Goal: Information Seeking & Learning: Learn about a topic

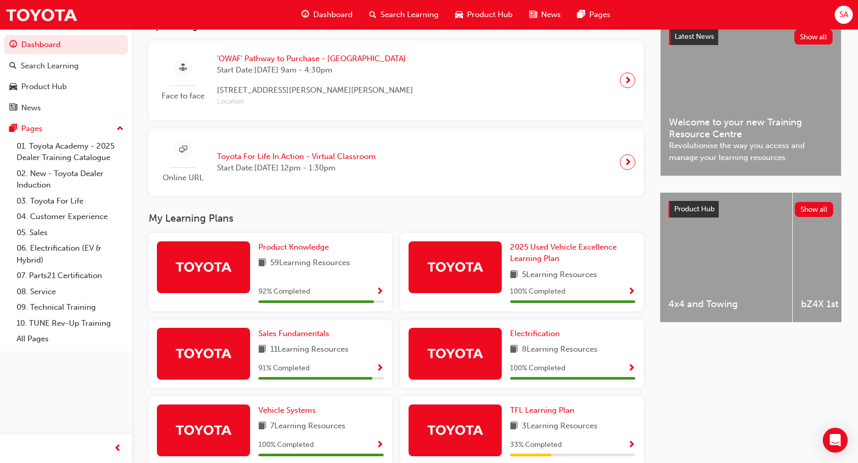
scroll to position [311, 0]
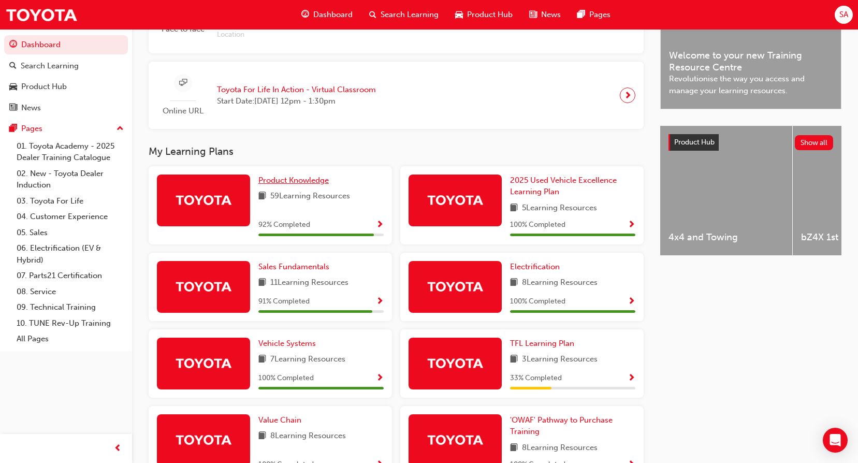
click at [294, 181] on span "Product Knowledge" at bounding box center [293, 180] width 70 height 9
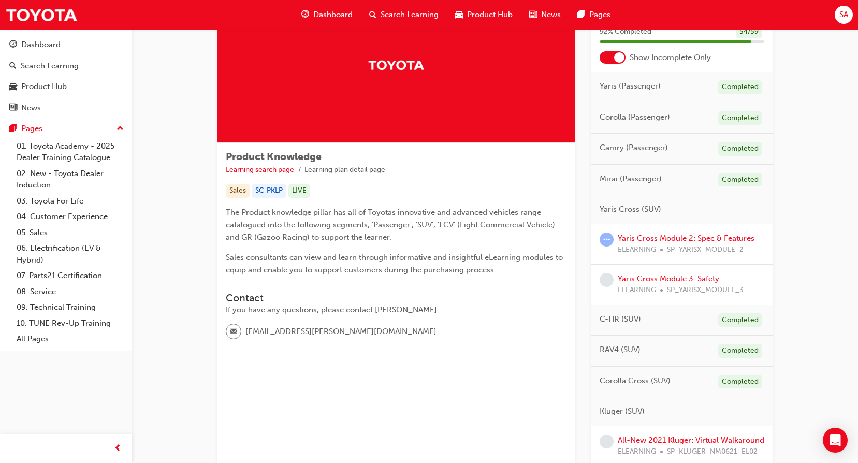
scroll to position [48, 0]
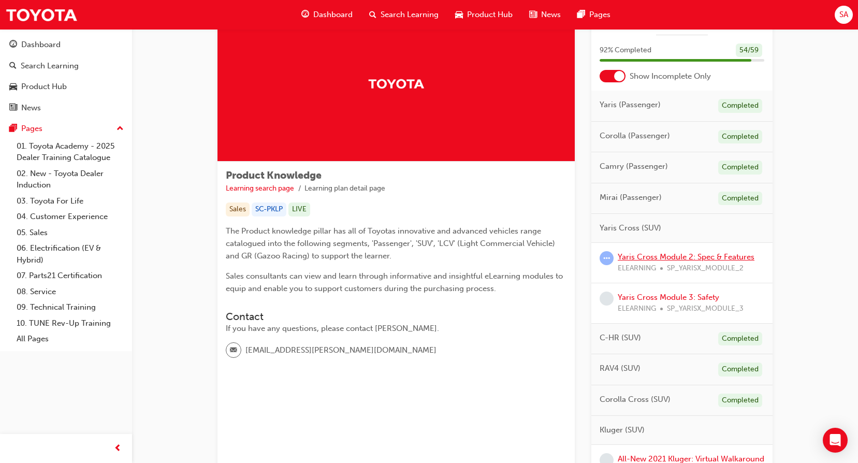
click at [680, 260] on link "Yaris Cross Module 2: Spec & Features" at bounding box center [686, 256] width 137 height 9
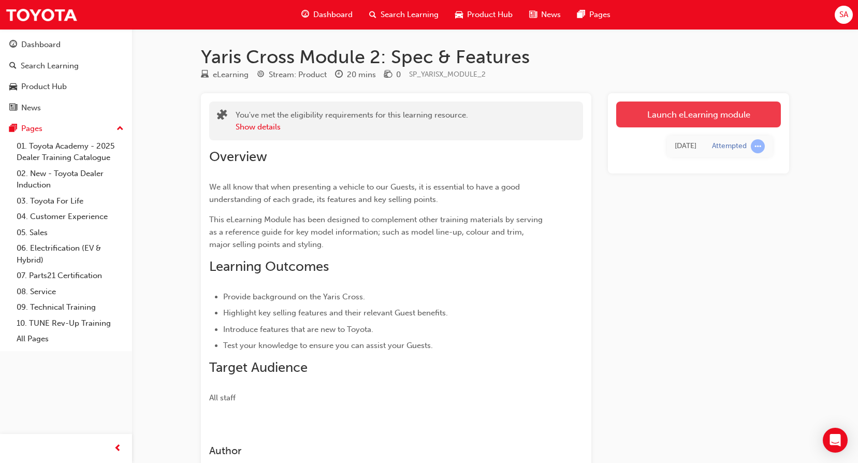
click at [700, 114] on link "Launch eLearning module" at bounding box center [698, 115] width 165 height 26
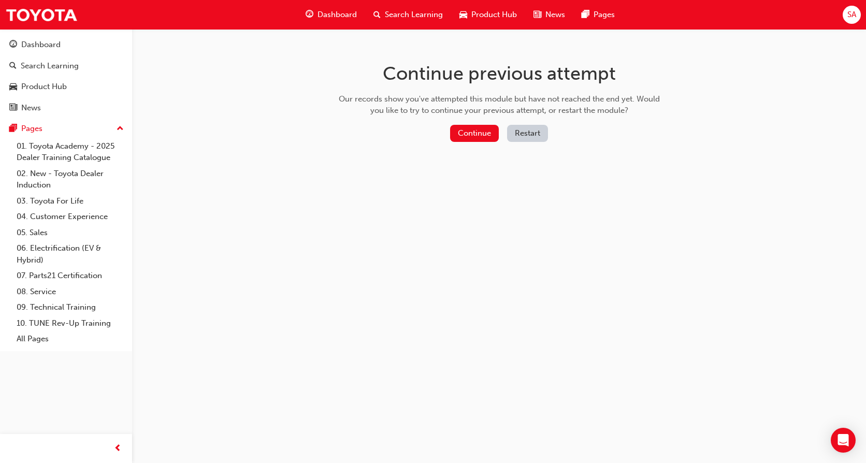
click at [469, 121] on div "Continue previous attempt Our records show you've attempted this module but hav…" at bounding box center [499, 104] width 337 height 150
click at [469, 128] on button "Continue" at bounding box center [474, 133] width 49 height 17
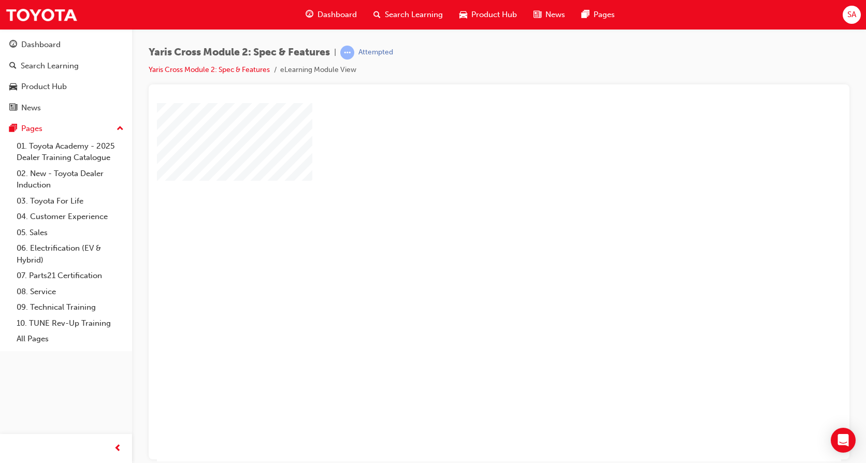
click at [469, 252] on div "play" at bounding box center [469, 252] width 0 height 0
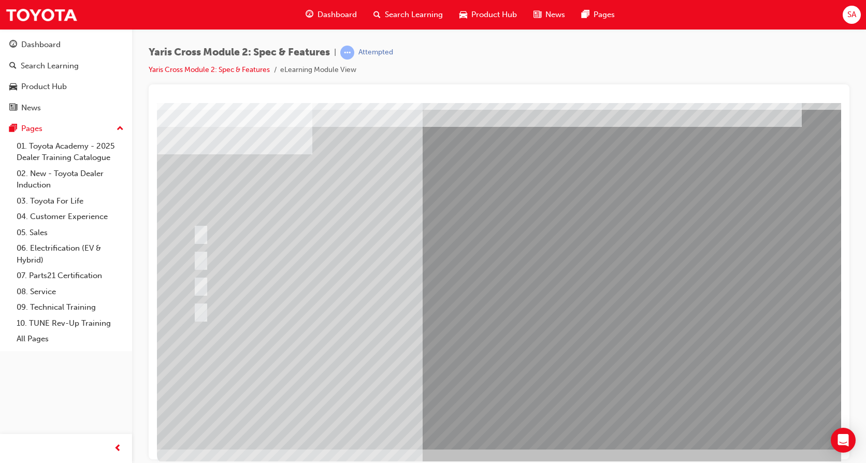
scroll to position [38, 0]
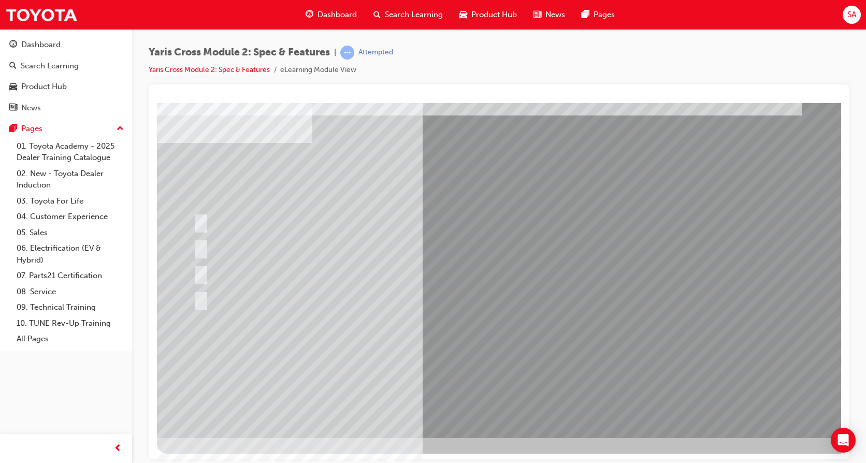
click at [249, 289] on div at bounding box center [472, 299] width 562 height 22
click at [249, 294] on div at bounding box center [472, 299] width 562 height 22
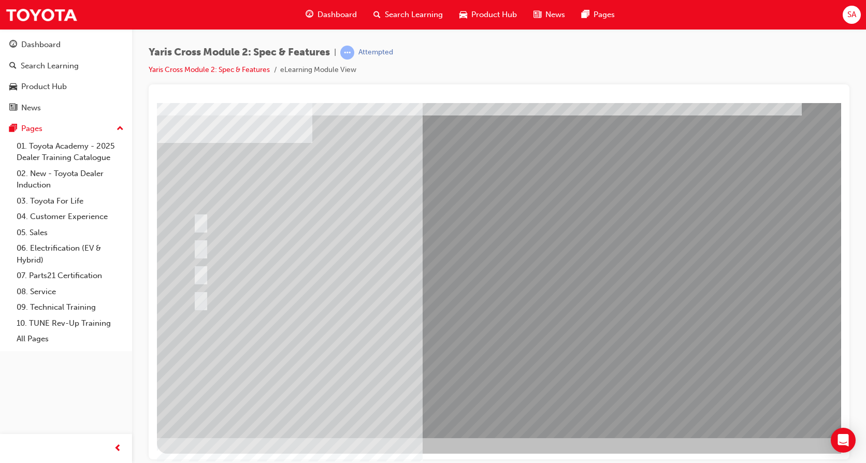
click at [282, 293] on div at bounding box center [472, 299] width 562 height 22
click at [281, 292] on div at bounding box center [472, 299] width 562 height 22
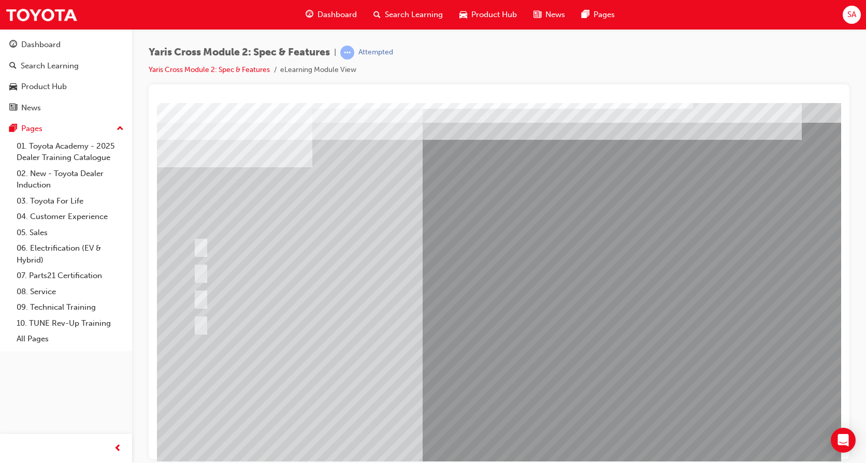
scroll to position [0, 0]
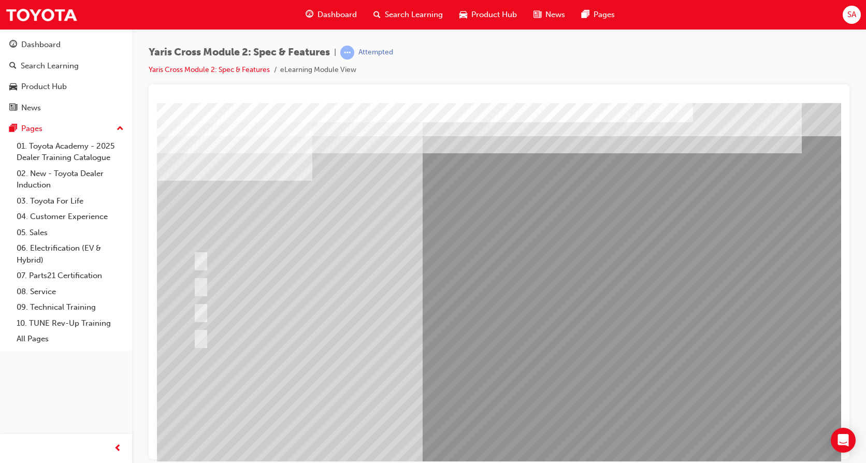
click at [258, 330] on div at bounding box center [472, 337] width 562 height 22
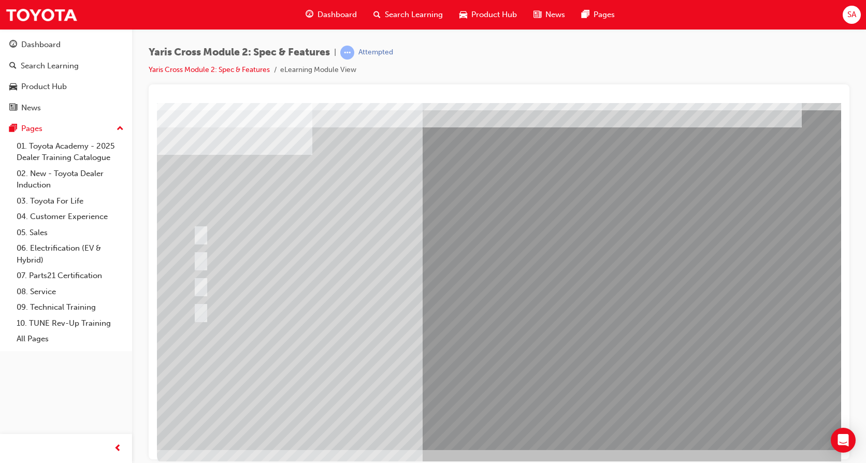
scroll to position [38, 0]
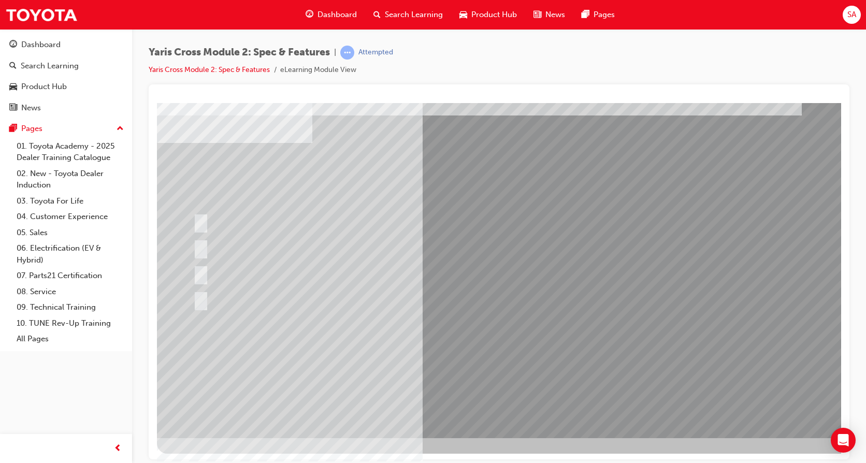
click at [242, 293] on div at bounding box center [472, 299] width 562 height 22
click at [242, 294] on div at bounding box center [472, 299] width 562 height 22
click at [243, 294] on div at bounding box center [472, 299] width 562 height 22
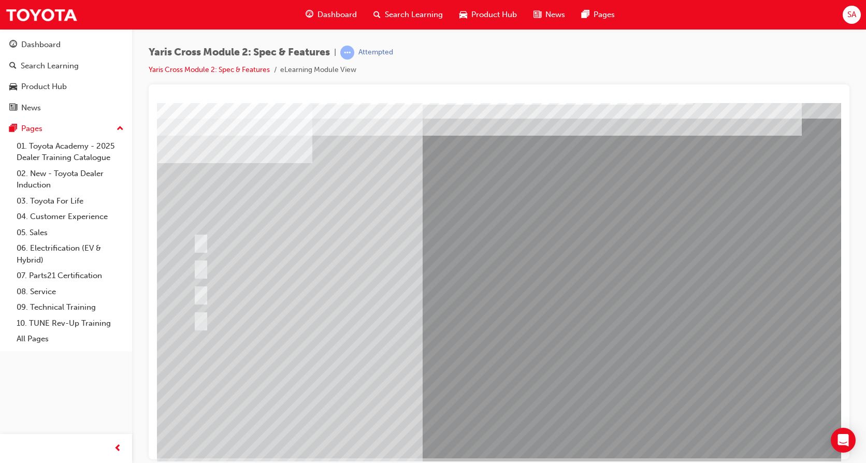
scroll to position [0, 0]
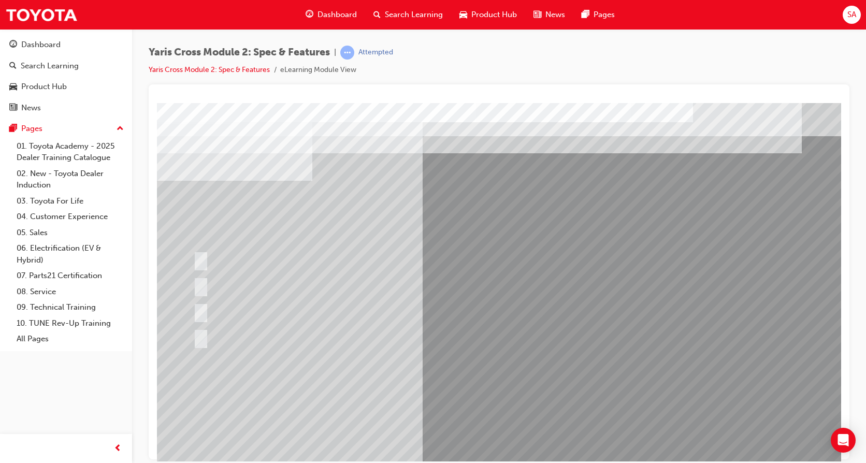
click at [486, 276] on div at bounding box center [363, 285] width 345 height 22
drag, startPoint x: 486, startPoint y: 274, endPoint x: 495, endPoint y: 271, distance: 9.3
click at [487, 274] on div at bounding box center [363, 285] width 345 height 22
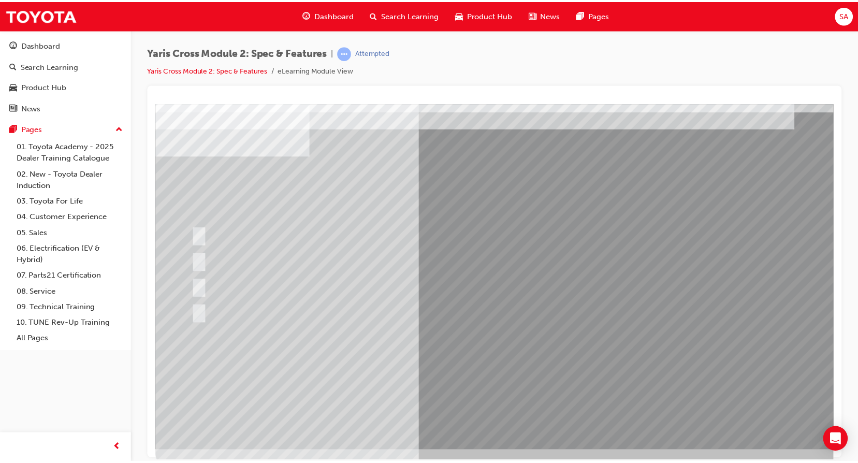
scroll to position [38, 0]
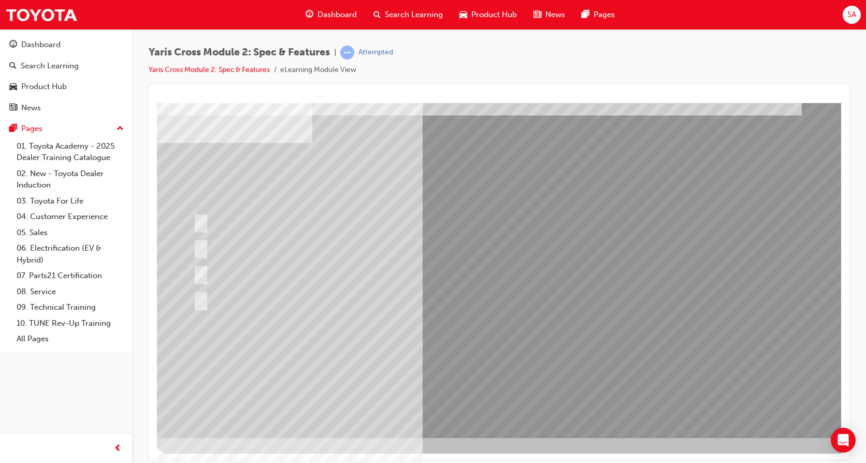
drag, startPoint x: 474, startPoint y: 308, endPoint x: 494, endPoint y: 311, distance: 20.4
click at [477, 307] on div at bounding box center [472, 299] width 562 height 22
click at [496, 310] on div at bounding box center [474, 299] width 562 height 22
click at [281, 299] on div at bounding box center [472, 299] width 562 height 22
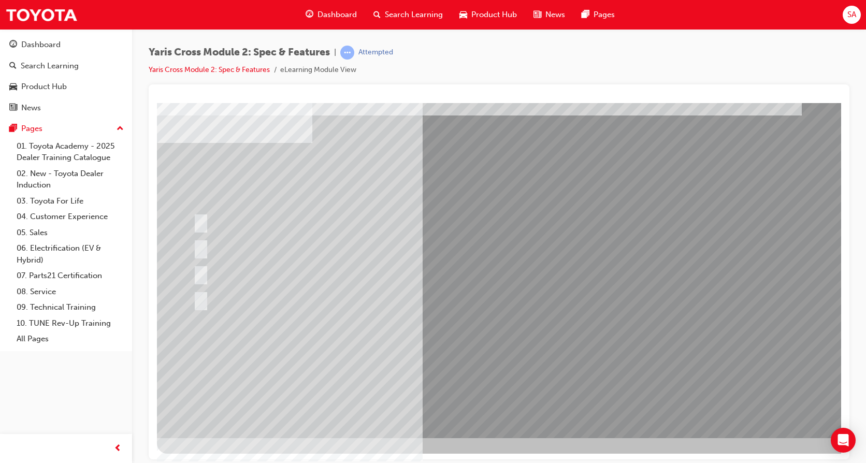
click at [279, 295] on div at bounding box center [472, 299] width 562 height 22
drag, startPoint x: 274, startPoint y: 281, endPoint x: 270, endPoint y: 266, distance: 15.6
click at [272, 271] on div at bounding box center [509, 251] width 704 height 373
click at [51, 44] on div "Dashboard" at bounding box center [40, 45] width 39 height 12
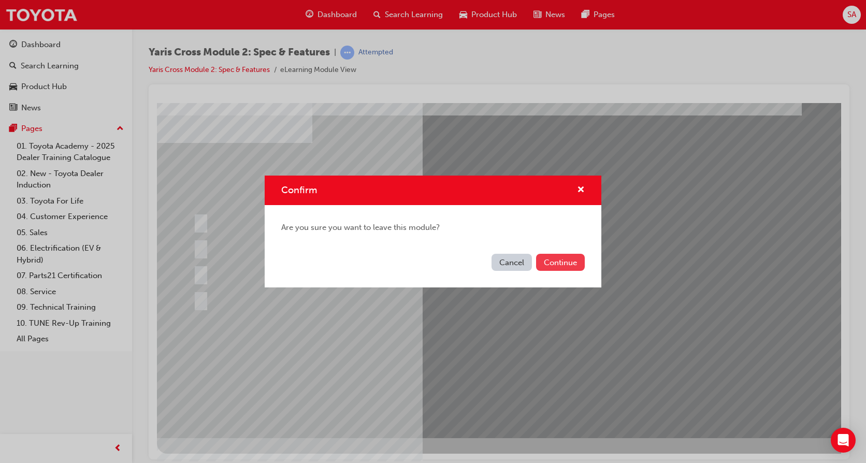
click at [557, 263] on button "Continue" at bounding box center [560, 262] width 49 height 17
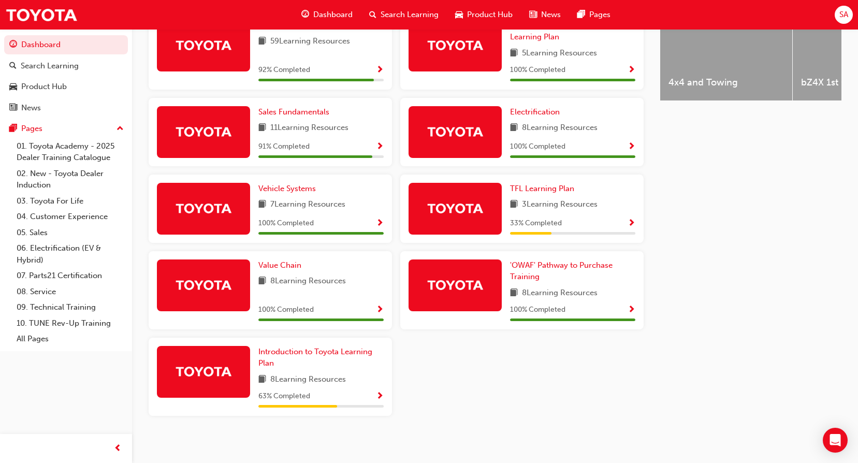
scroll to position [422, 0]
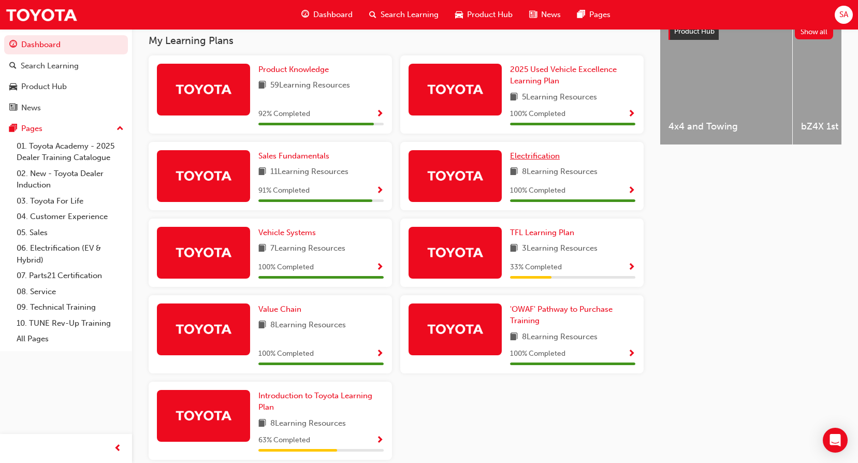
click at [550, 158] on span "Electrification" at bounding box center [535, 155] width 50 height 9
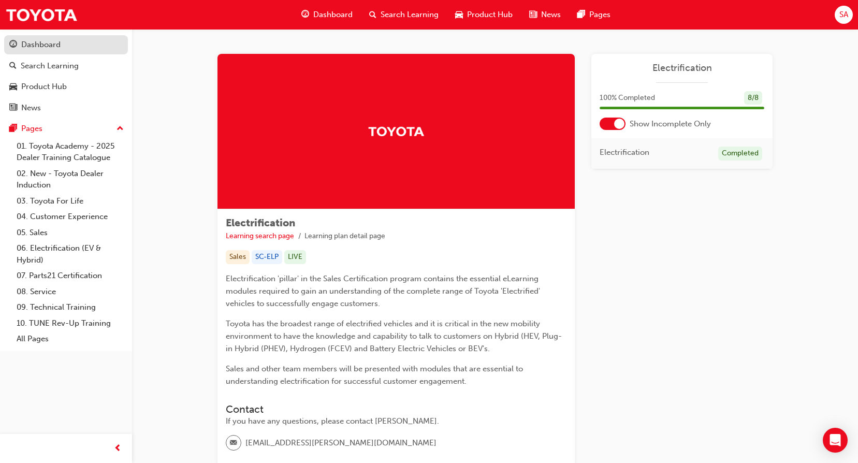
click at [42, 38] on div "Dashboard" at bounding box center [65, 44] width 113 height 13
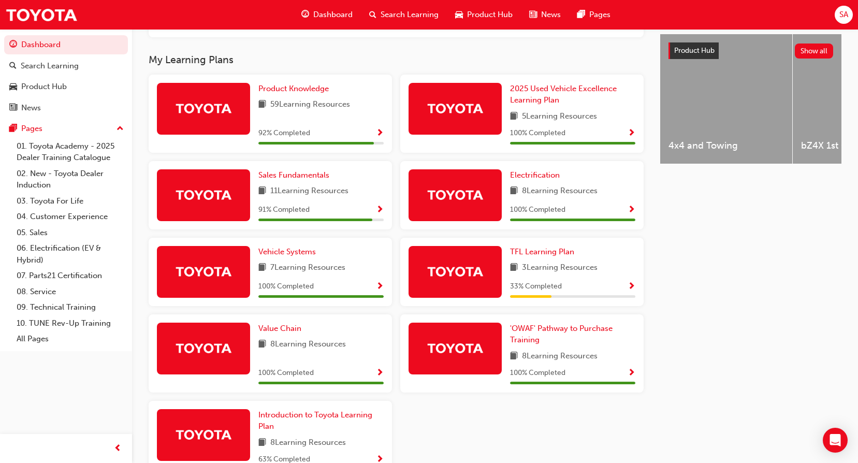
scroll to position [444, 0]
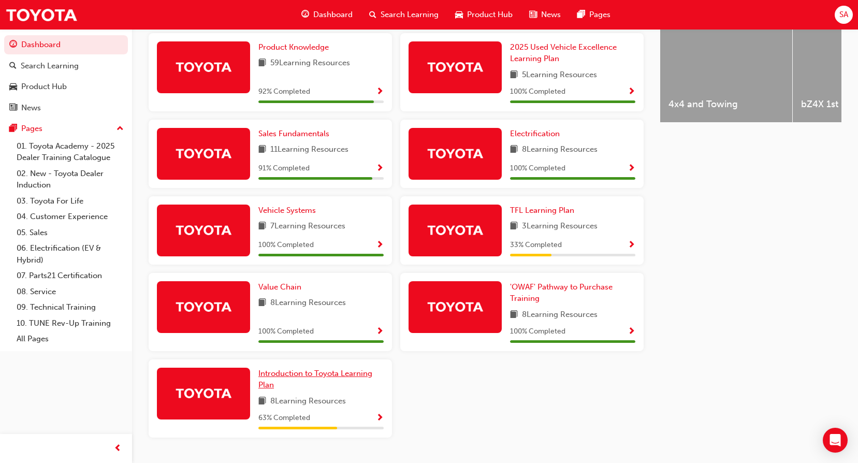
click at [328, 377] on span "Introduction to Toyota Learning Plan" at bounding box center [315, 379] width 114 height 21
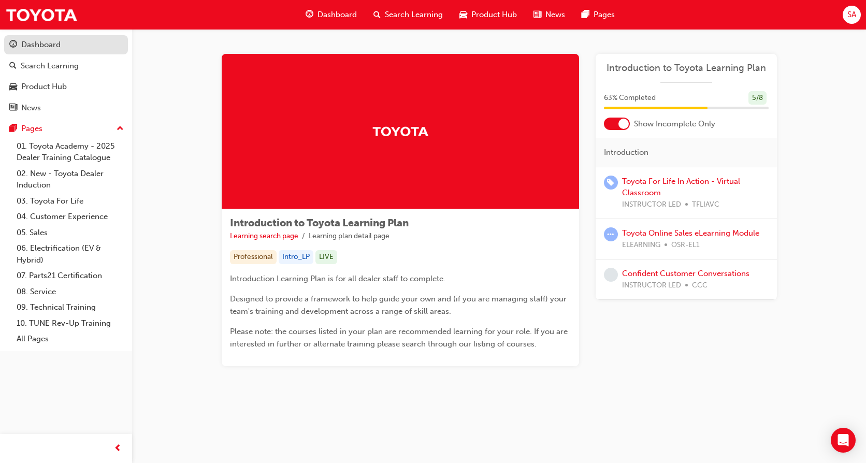
click at [45, 45] on div "Dashboard" at bounding box center [40, 45] width 39 height 12
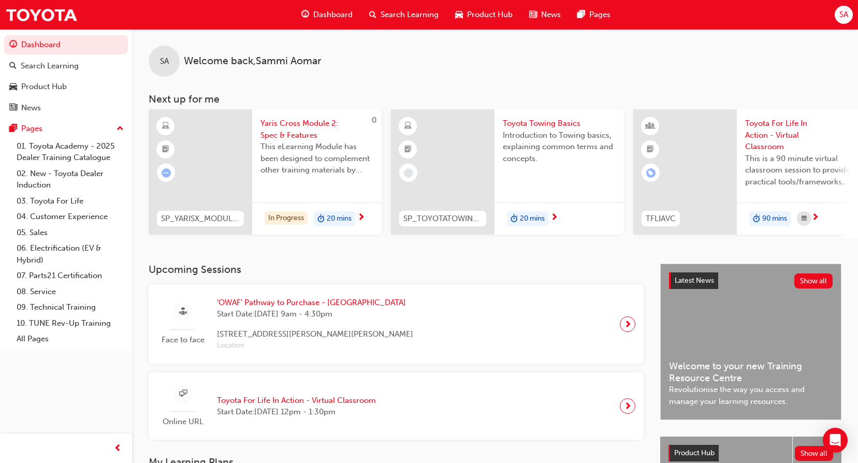
click at [818, 215] on span "next-icon" at bounding box center [816, 217] width 8 height 9
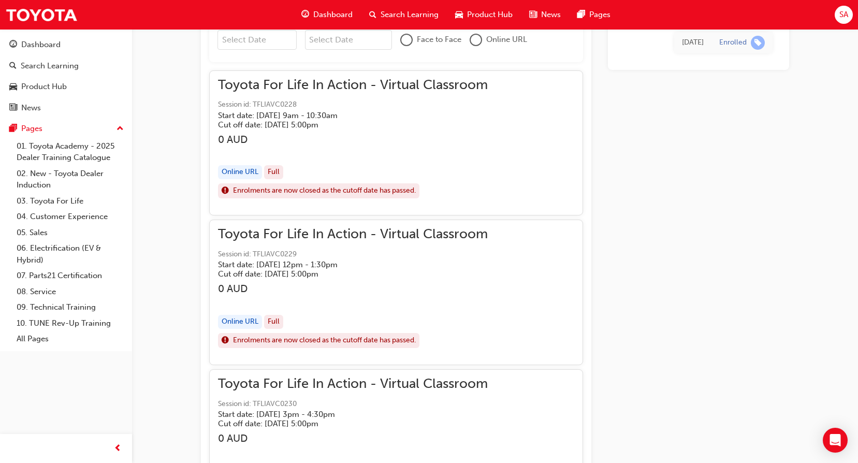
scroll to position [751, 0]
drag, startPoint x: 29, startPoint y: 42, endPoint x: 101, endPoint y: 42, distance: 72.0
click at [30, 42] on div "Dashboard" at bounding box center [40, 45] width 39 height 12
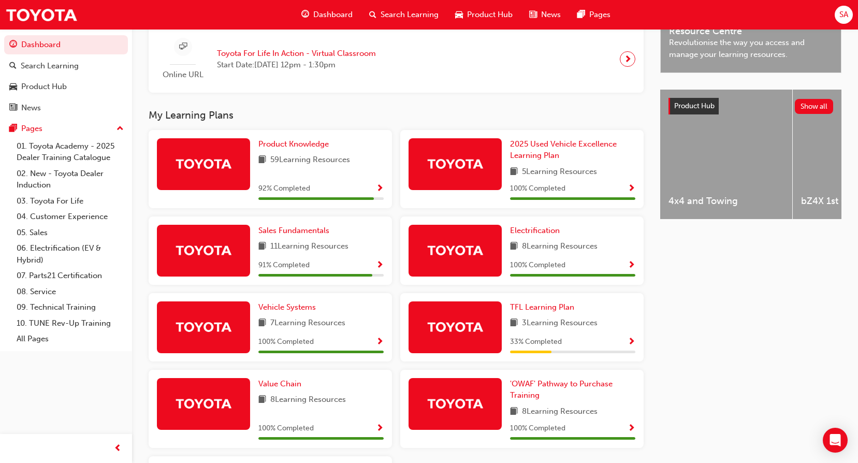
scroll to position [340, 0]
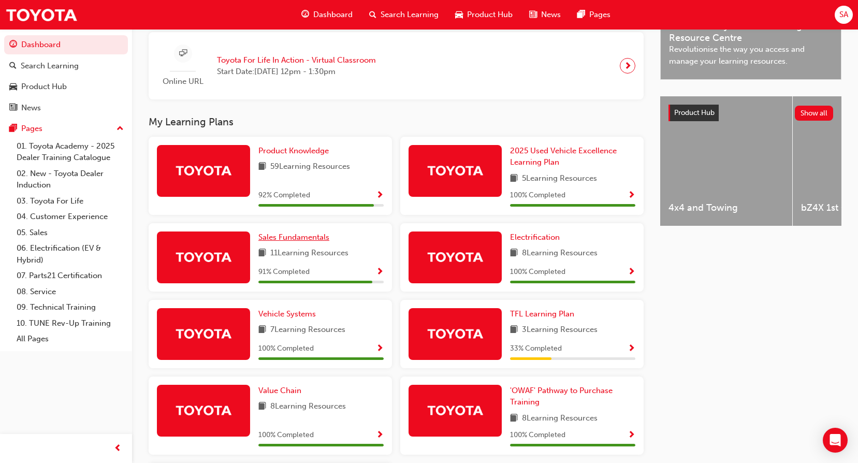
click at [306, 242] on span "Sales Fundamentals" at bounding box center [293, 237] width 71 height 9
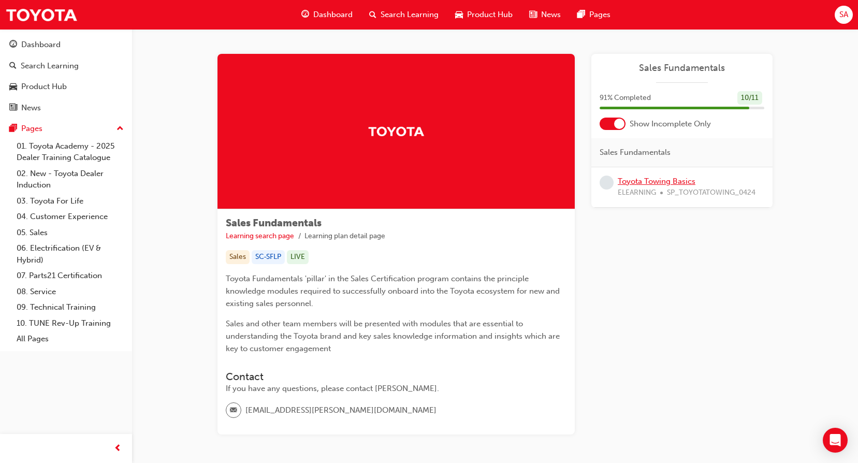
click at [671, 182] on link "Toyota Towing Basics" at bounding box center [657, 181] width 78 height 9
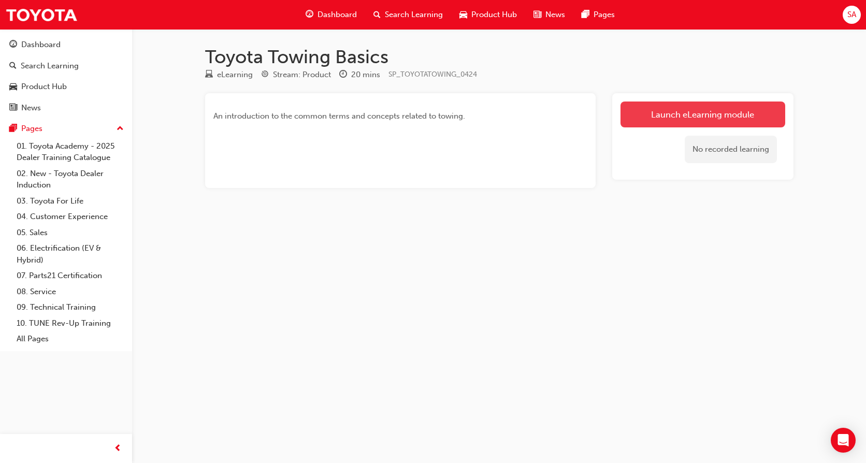
click at [685, 113] on link "Launch eLearning module" at bounding box center [702, 115] width 165 height 26
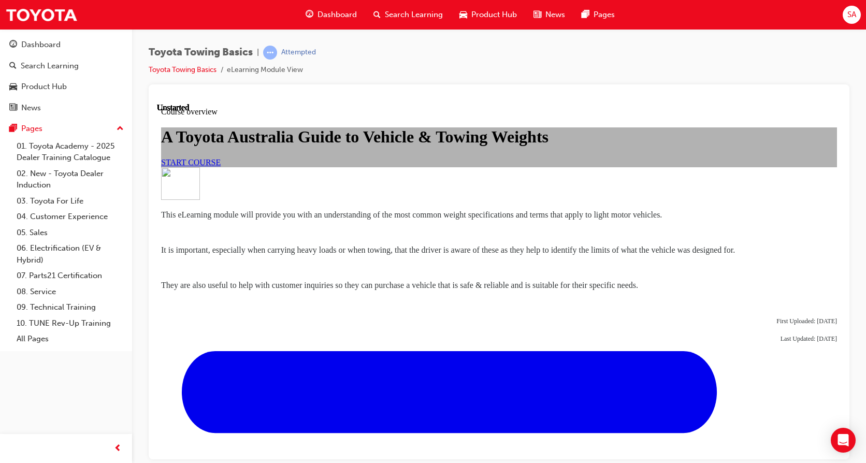
scroll to position [155, 0]
click at [221, 157] on span "START COURSE" at bounding box center [191, 161] width 60 height 9
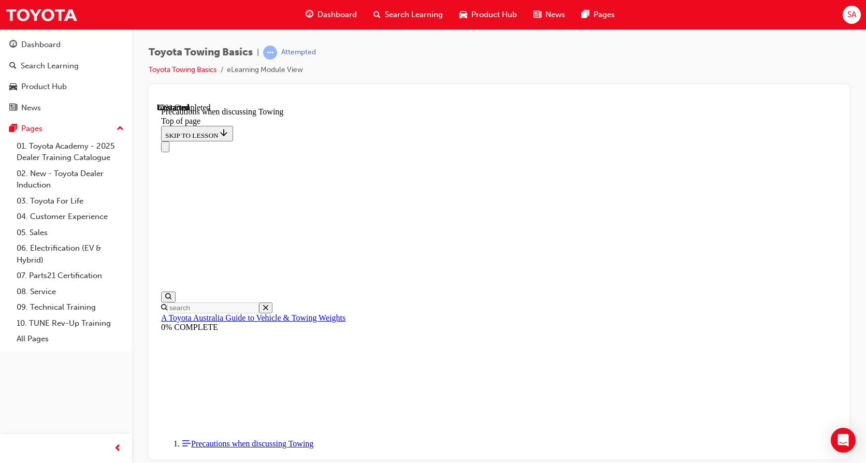
scroll to position [1117, 0]
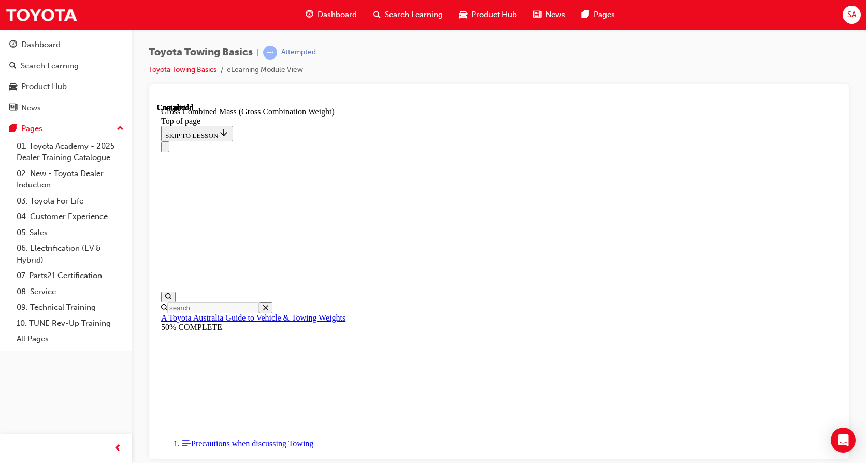
scroll to position [470, 0]
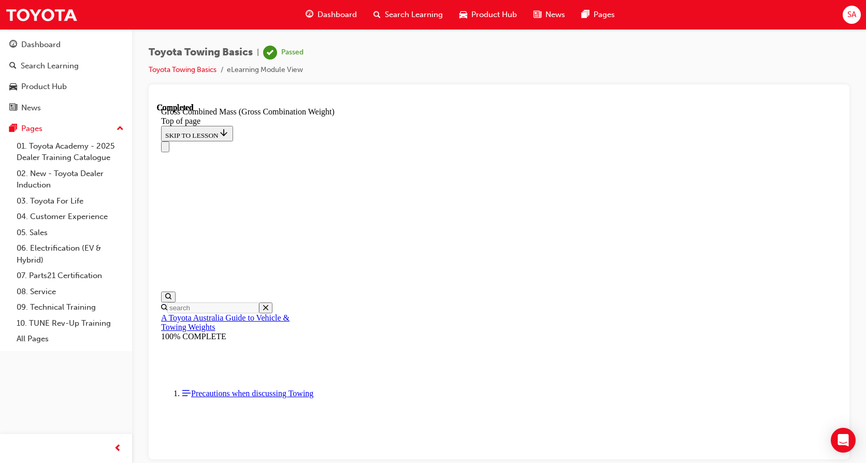
click at [56, 42] on div "Dashboard" at bounding box center [40, 45] width 39 height 12
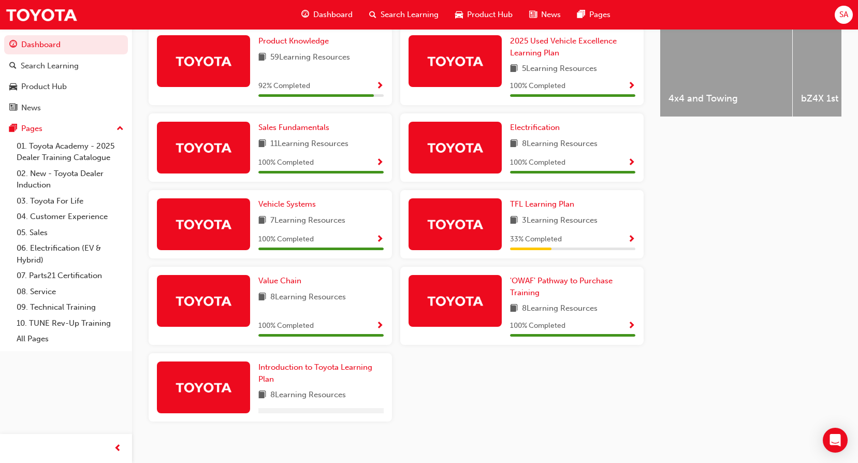
scroll to position [463, 0]
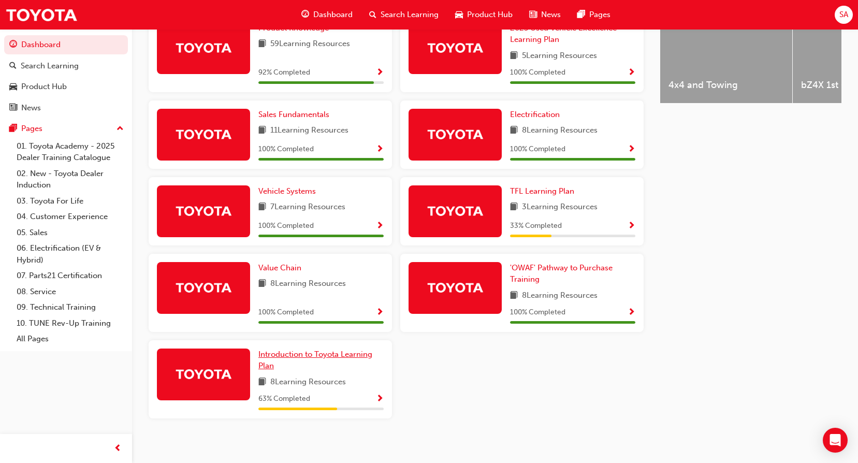
click at [319, 360] on span "Introduction to Toyota Learning Plan" at bounding box center [315, 360] width 114 height 21
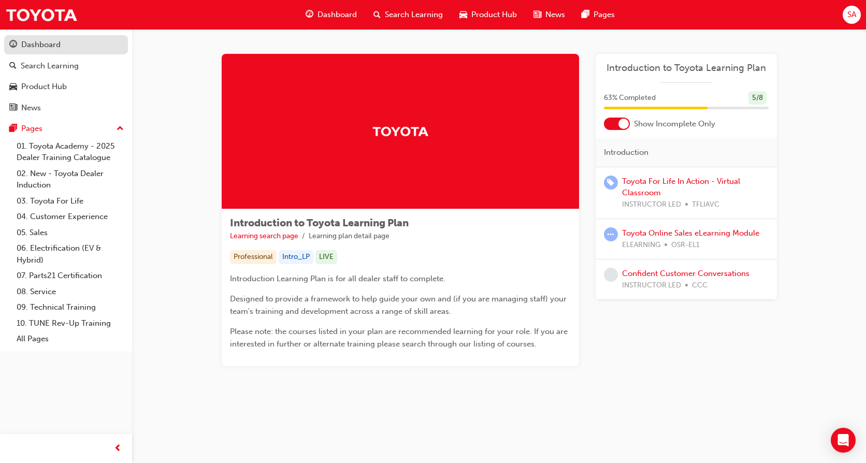
click at [39, 46] on div "Dashboard" at bounding box center [40, 45] width 39 height 12
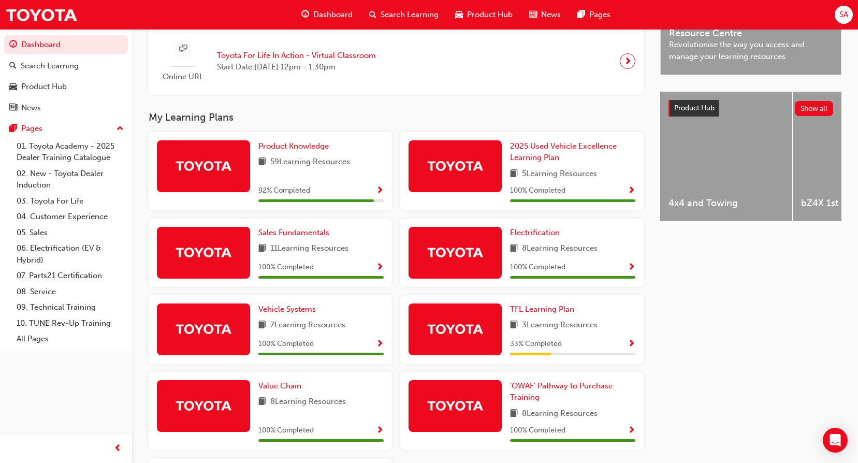
scroll to position [363, 0]
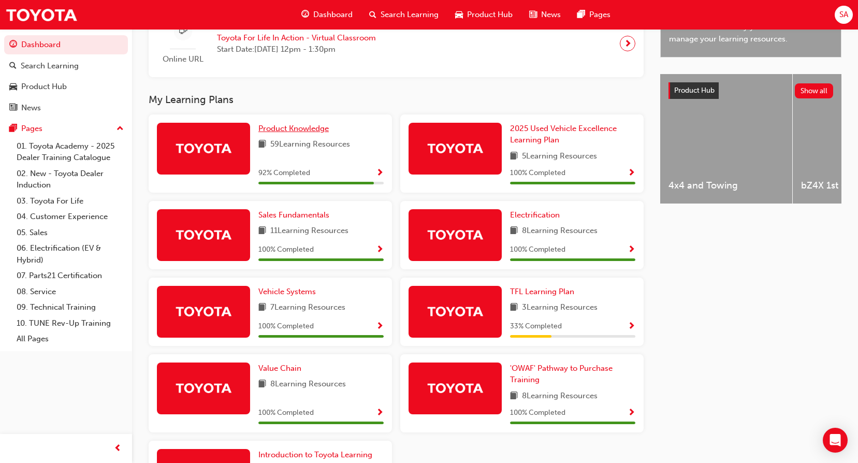
click at [301, 132] on span "Product Knowledge" at bounding box center [293, 128] width 70 height 9
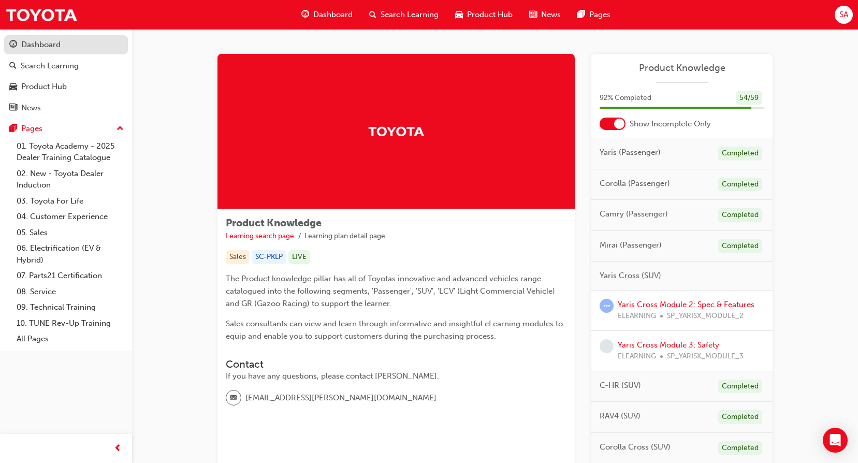
click at [34, 44] on div "Dashboard" at bounding box center [40, 45] width 39 height 12
